Goal: Check status: Check status

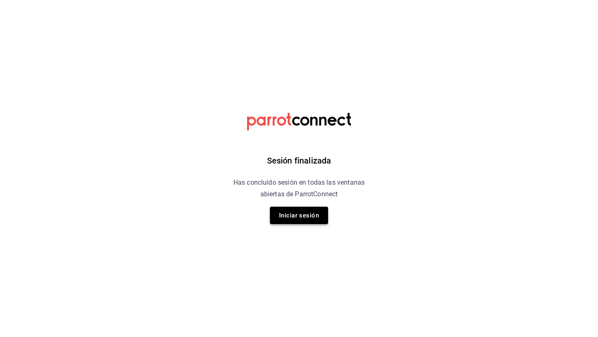
click at [305, 216] on button "Iniciar sesión" at bounding box center [299, 215] width 58 height 17
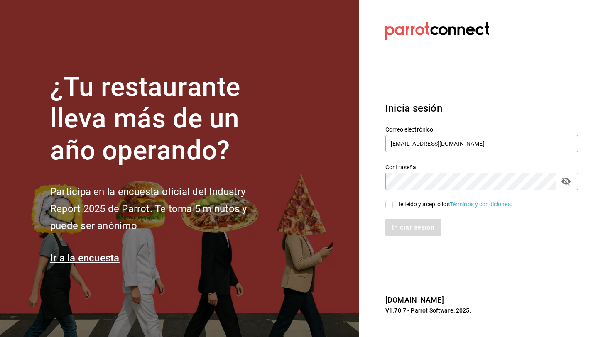
click at [390, 205] on input "He leído y acepto los Términos y condiciones." at bounding box center [388, 204] width 7 height 7
checkbox input "true"
click at [398, 221] on button "Iniciar sesión" at bounding box center [413, 227] width 56 height 17
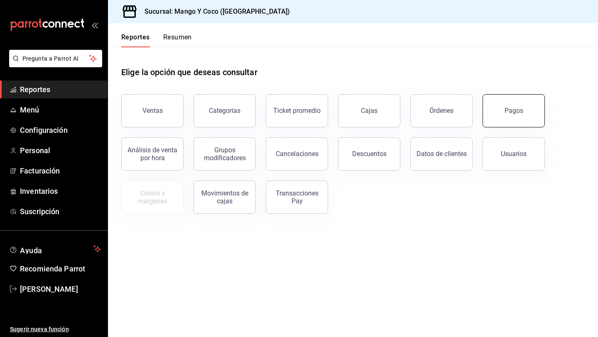
click at [515, 119] on button "Pagos" at bounding box center [513, 110] width 62 height 33
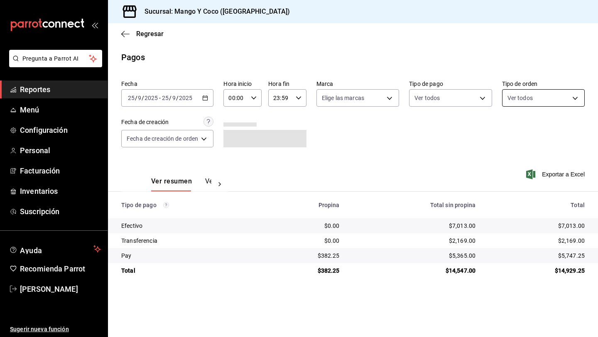
click at [533, 100] on body "Pregunta a Parrot AI Reportes Menú Configuración Personal Facturación Inventari…" at bounding box center [299, 168] width 598 height 337
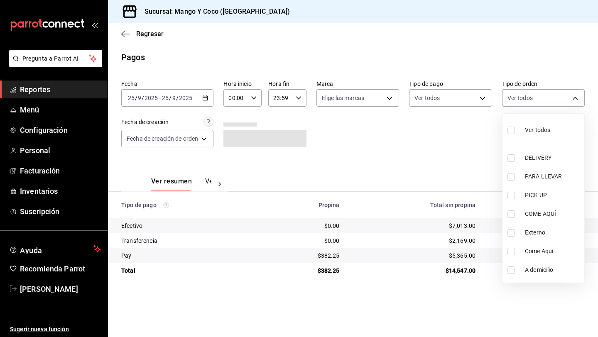
click at [512, 157] on input "checkbox" at bounding box center [510, 157] width 7 height 7
checkbox input "true"
type input "5d557e33-8e3b-4e7a-adf0-e2d1449f445d"
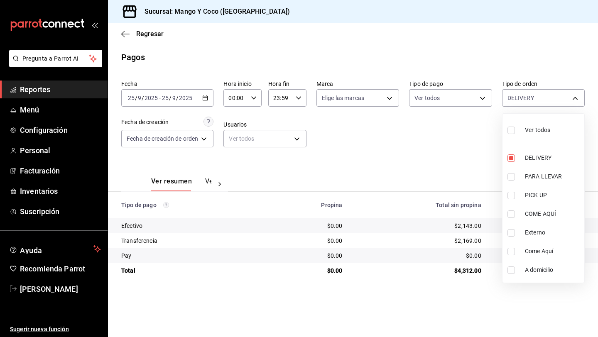
click at [435, 146] on div at bounding box center [299, 168] width 598 height 337
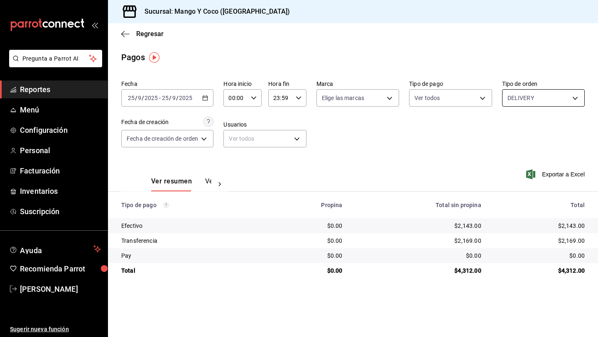
click at [510, 98] on body "Pregunta a Parrot AI Reportes Menú Configuración Personal Facturación Inventari…" at bounding box center [299, 168] width 598 height 337
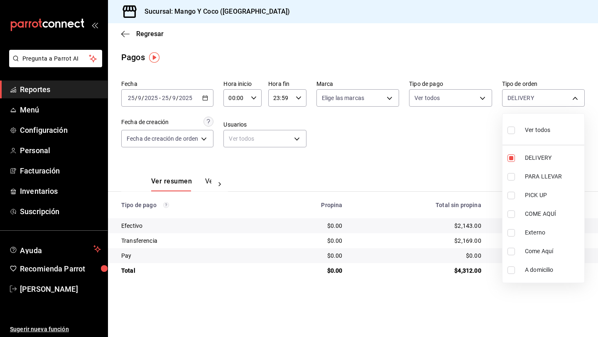
click at [512, 132] on input "checkbox" at bounding box center [510, 130] width 7 height 7
checkbox input "true"
type input "5d557e33-8e3b-4e7a-adf0-e2d1449f445d,e47f4cf5-f69b-47dd-93b4-00143df15fe9,27a36…"
checkbox input "true"
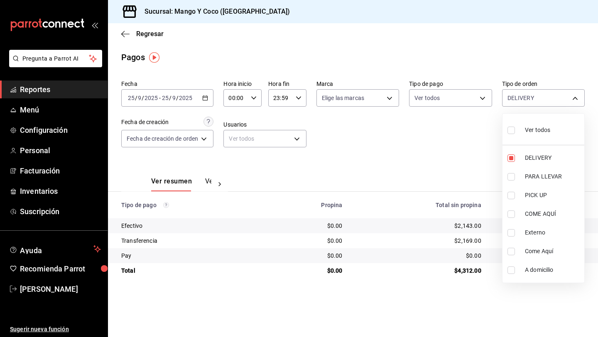
checkbox input "true"
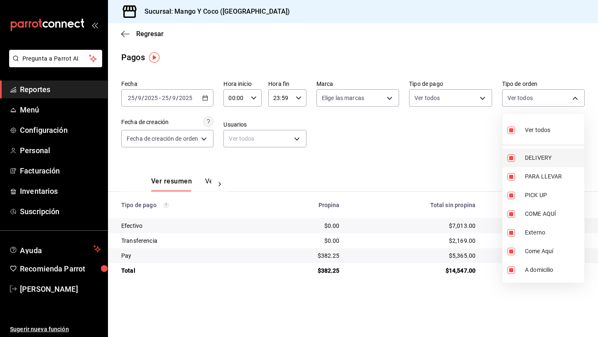
click at [511, 161] on input "checkbox" at bounding box center [510, 157] width 7 height 7
checkbox input "false"
type input "e47f4cf5-f69b-47dd-93b4-00143df15fe9,27a364d8-6312-4869-99a1-f3fb819ac42e,71ca7…"
checkbox input "false"
click at [400, 137] on div at bounding box center [299, 168] width 598 height 337
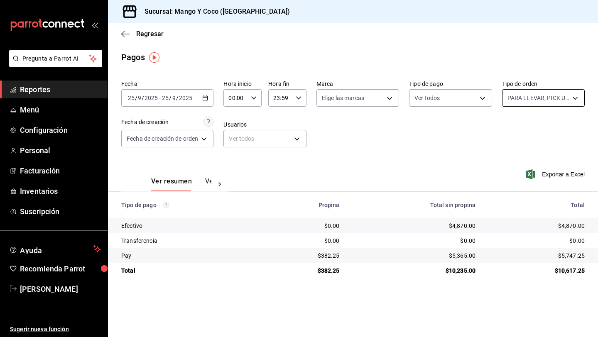
click at [536, 98] on body "Pregunta a Parrot AI Reportes Menú Configuración Personal Facturación Inventari…" at bounding box center [299, 168] width 598 height 337
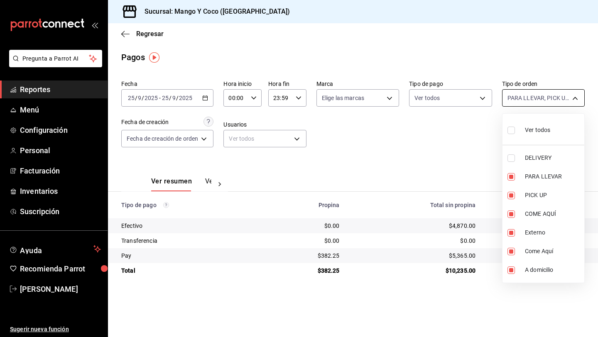
click at [536, 98] on div at bounding box center [299, 168] width 598 height 337
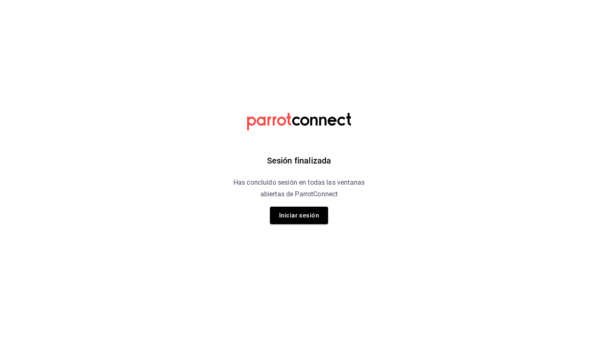
click at [301, 225] on div "Sesión finalizada Has concluido sesión en todas las ventanas abiertas de Parrot…" at bounding box center [299, 168] width 210 height 337
click at [297, 217] on button "Iniciar sesión" at bounding box center [299, 215] width 58 height 17
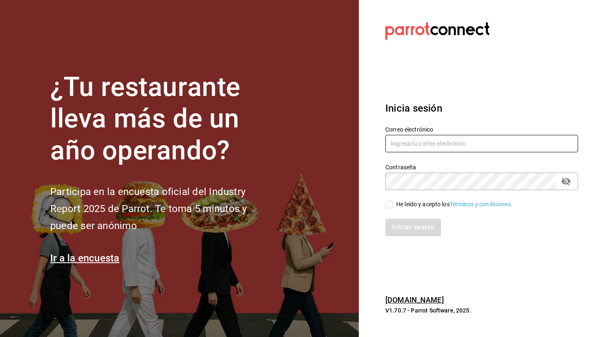
type input "[EMAIL_ADDRESS][DOMAIN_NAME]"
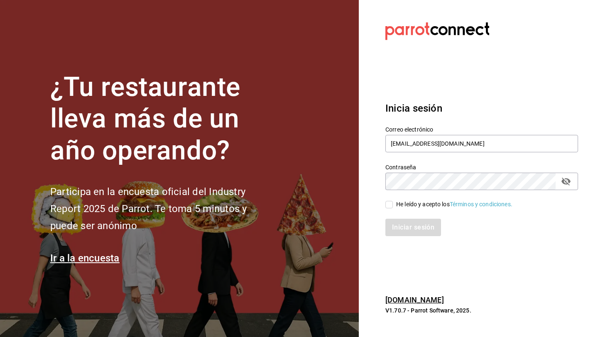
click at [391, 205] on input "He leído y acepto los Términos y condiciones." at bounding box center [388, 204] width 7 height 7
checkbox input "true"
click at [394, 229] on button "Iniciar sesión" at bounding box center [413, 227] width 56 height 17
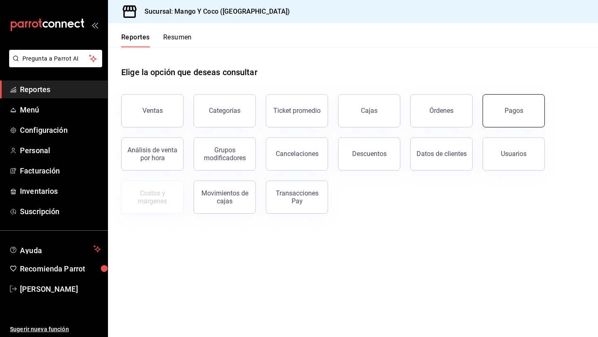
click at [516, 100] on button "Pagos" at bounding box center [513, 110] width 62 height 33
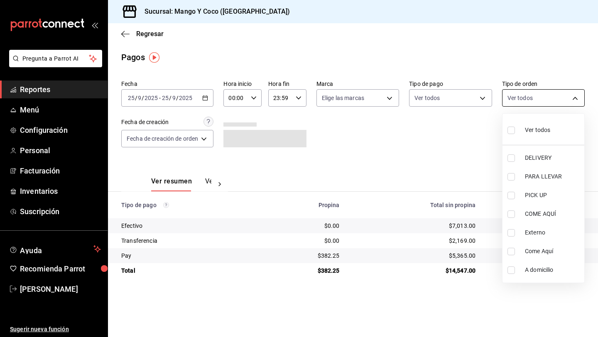
click at [552, 101] on body "Pregunta a Parrot AI Reportes Menú Configuración Personal Facturación Inventari…" at bounding box center [299, 168] width 598 height 337
click at [513, 130] on input "checkbox" at bounding box center [510, 130] width 7 height 7
checkbox input "true"
type input "5d557e33-8e3b-4e7a-adf0-e2d1449f445d,e47f4cf5-f69b-47dd-93b4-00143df15fe9,27a36…"
checkbox input "true"
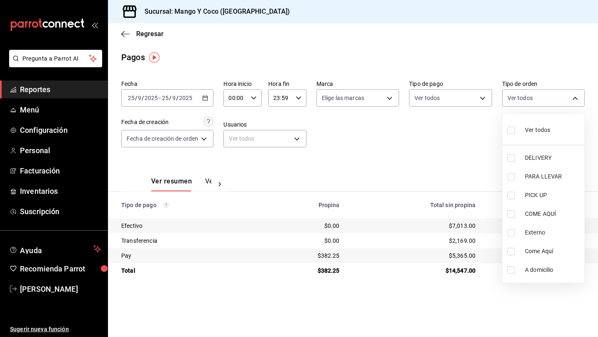
checkbox input "true"
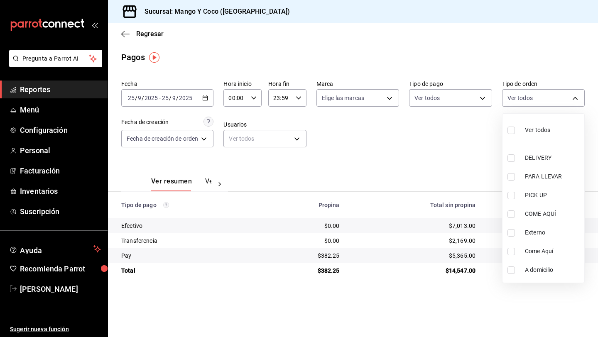
checkbox input "true"
click at [513, 157] on input "checkbox" at bounding box center [510, 157] width 7 height 7
checkbox input "false"
type input "e47f4cf5-f69b-47dd-93b4-00143df15fe9,27a364d8-6312-4869-99a1-f3fb819ac42e,71ca7…"
checkbox input "false"
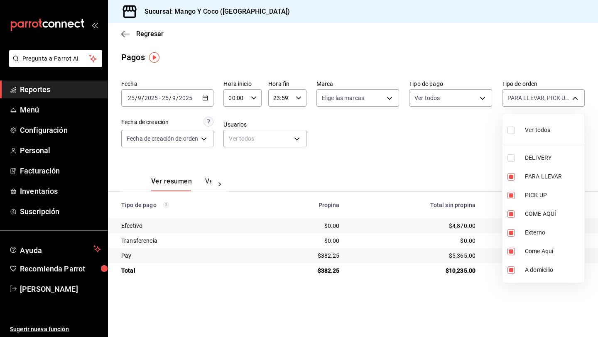
click at [437, 152] on div at bounding box center [299, 168] width 598 height 337
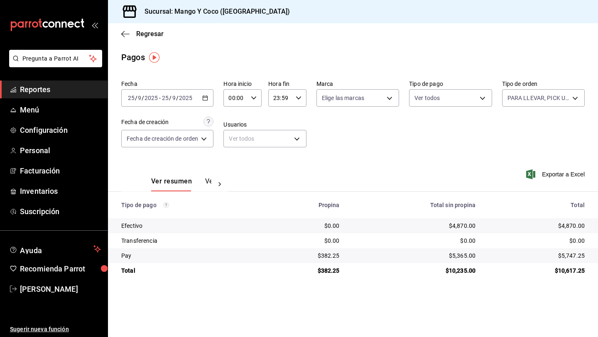
click at [437, 152] on div "Fecha 2025-09-25 25 / 9 / 2025 - 2025-09-25 25 / 9 / 2025 Hora inicio 00:00 Hor…" at bounding box center [352, 117] width 463 height 81
